Goal: Task Accomplishment & Management: Use online tool/utility

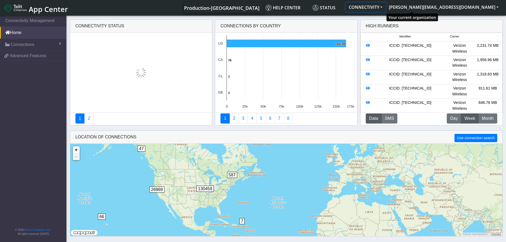
click at [386, 5] on button "CONNECTIVITY" at bounding box center [366, 7] width 40 height 10
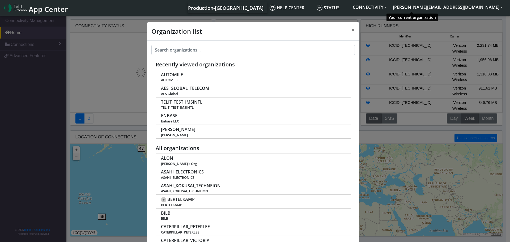
scroll to position [2, 0]
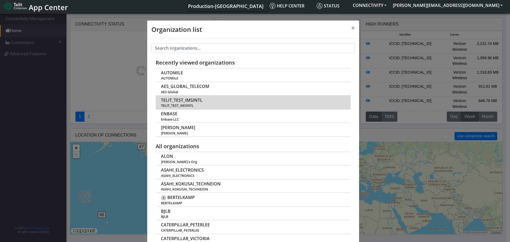
click at [189, 101] on span "TELIT_TEST_IMSINTL" at bounding box center [181, 100] width 41 height 5
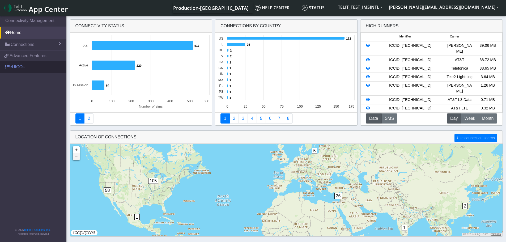
click at [7, 67] on span at bounding box center [7, 67] width 4 height 4
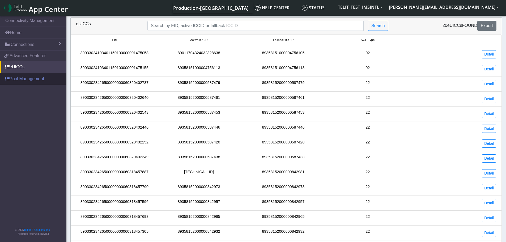
click at [18, 79] on link "Pool Management" at bounding box center [33, 79] width 66 height 12
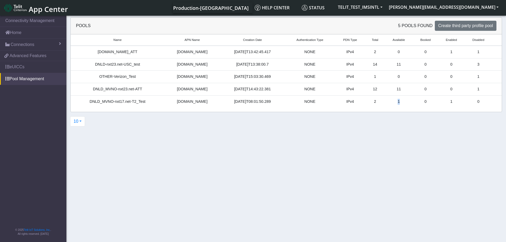
drag, startPoint x: 400, startPoint y: 103, endPoint x: 390, endPoint y: 102, distance: 10.1
click at [390, 102] on td "1" at bounding box center [399, 101] width 28 height 12
drag, startPoint x: 148, startPoint y: 89, endPoint x: 94, endPoint y: 87, distance: 54.7
click at [94, 87] on div "DNLD_MVNO-nxt23.net-ATT" at bounding box center [117, 89] width 87 height 6
drag, startPoint x: 152, startPoint y: 65, endPoint x: 97, endPoint y: 64, distance: 55.2
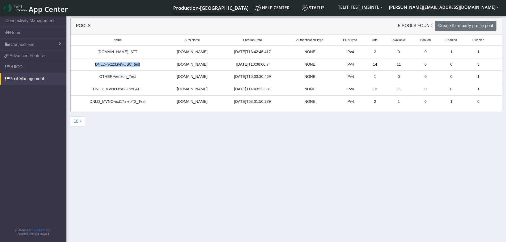
click at [97, 64] on div "DNLD-nxt23.net-USC_test" at bounding box center [117, 65] width 87 height 6
